Goal: Browse casually

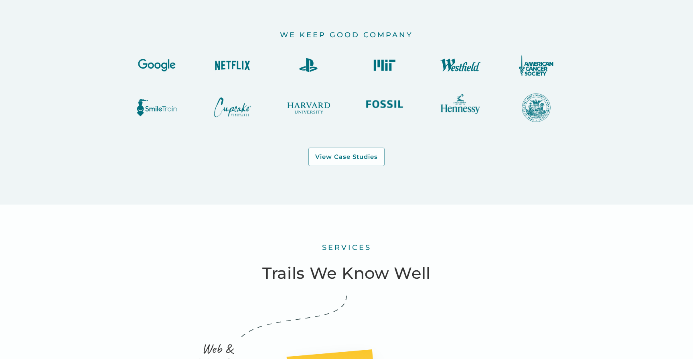
scroll to position [864, 0]
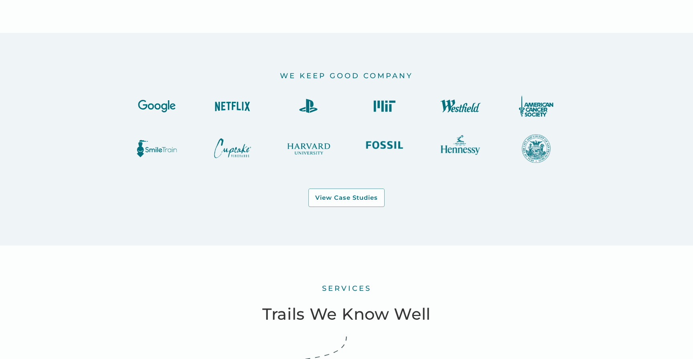
click at [162, 150] on img at bounding box center [157, 148] width 48 height 28
click at [229, 109] on img at bounding box center [232, 106] width 48 height 22
click at [382, 110] on img at bounding box center [384, 106] width 48 height 22
click at [457, 144] on img at bounding box center [460, 144] width 48 height 21
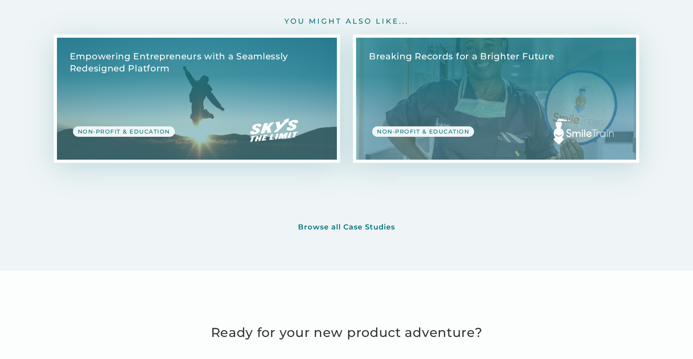
scroll to position [2956, 0]
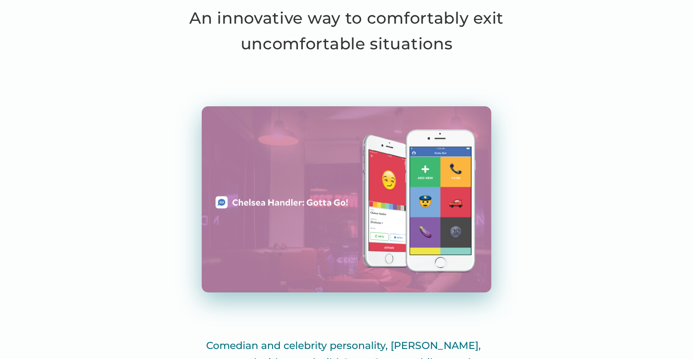
scroll to position [386, 0]
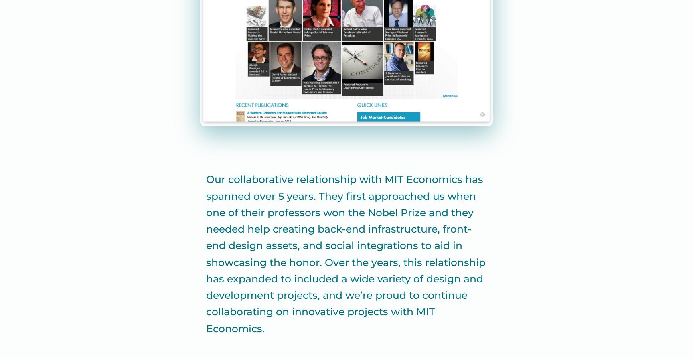
scroll to position [452, 0]
